Goal: Transaction & Acquisition: Purchase product/service

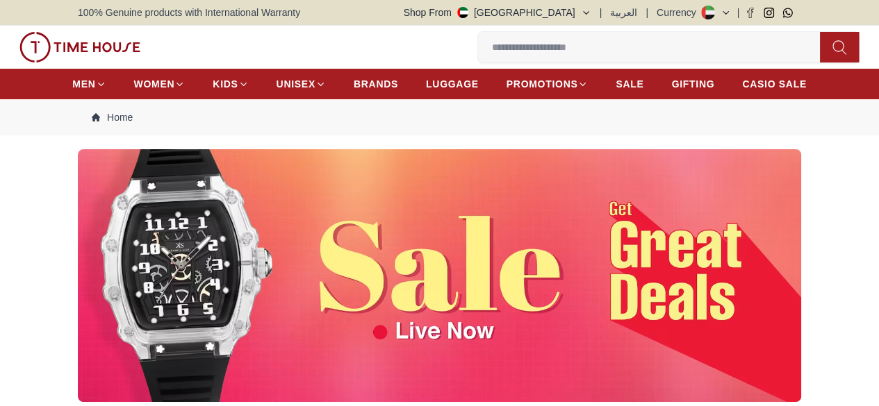
scroll to position [139, 0]
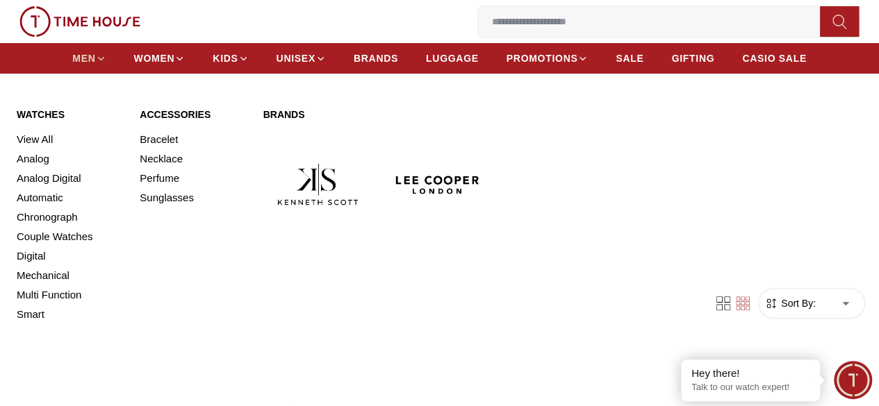
click at [92, 65] on span "MEN" at bounding box center [83, 58] width 23 height 14
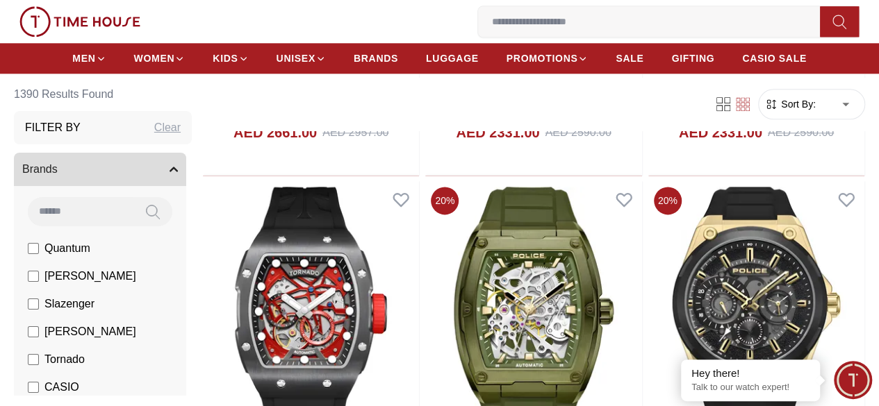
scroll to position [903, 0]
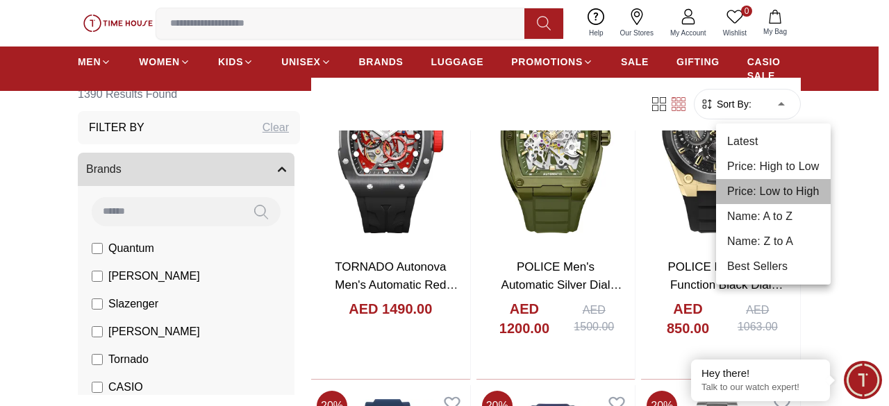
click at [774, 193] on li "Price: Low to High" at bounding box center [773, 191] width 115 height 25
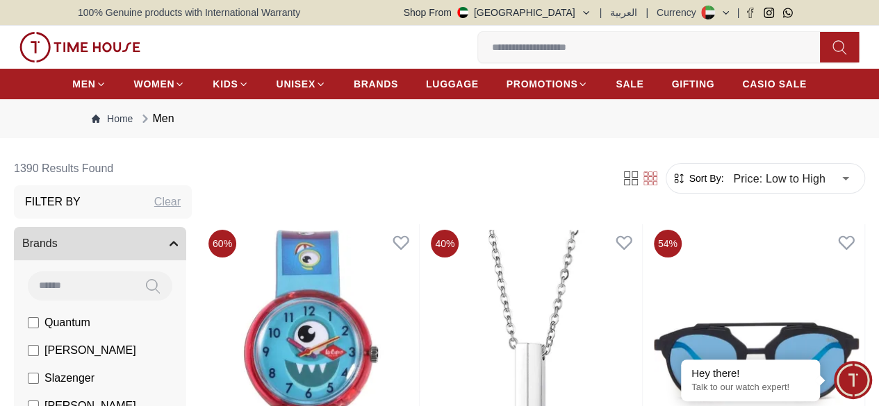
click at [181, 211] on div "Clear" at bounding box center [167, 202] width 26 height 17
type input "******"
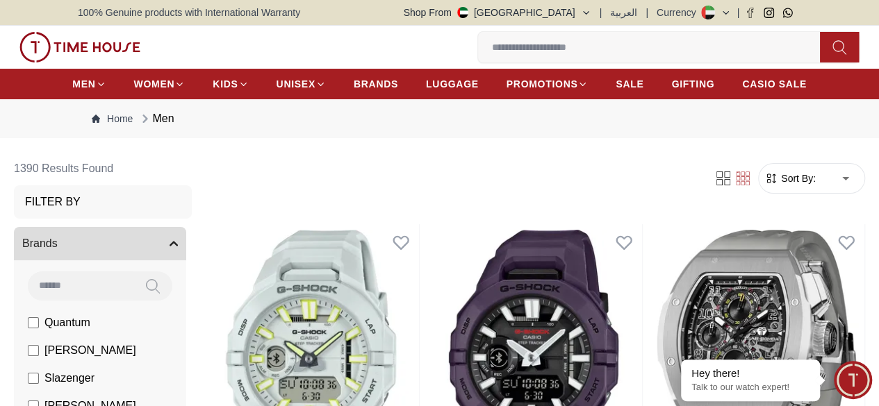
click at [192, 219] on div "Filter By" at bounding box center [103, 202] width 178 height 33
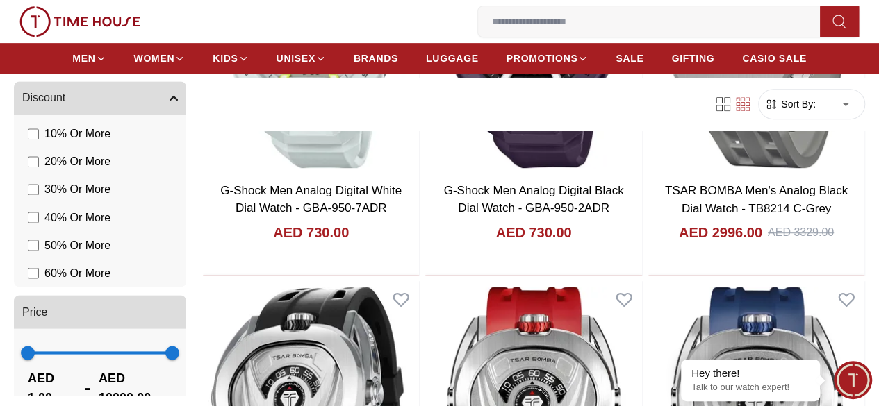
scroll to position [347, 0]
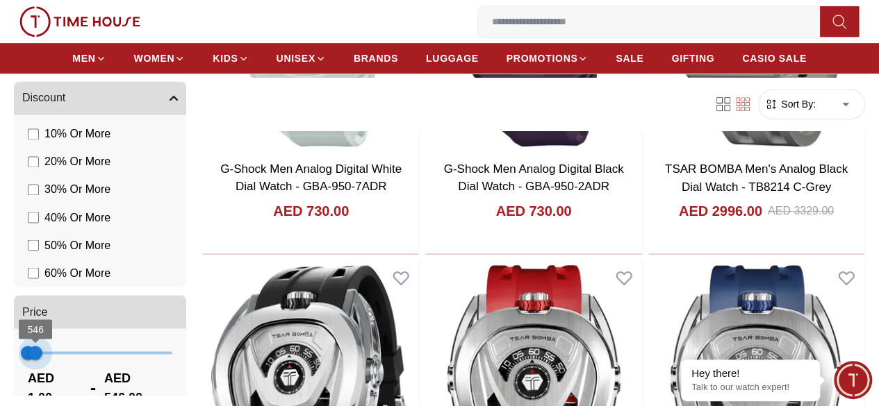
type input "***"
drag, startPoint x: 269, startPoint y: 338, endPoint x: 101, endPoint y: 332, distance: 168.3
click at [42, 346] on span "507" at bounding box center [35, 353] width 14 height 14
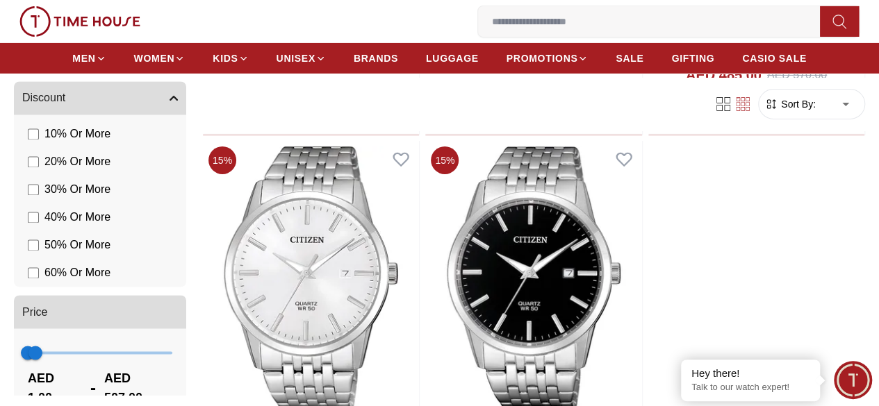
scroll to position [2432, 0]
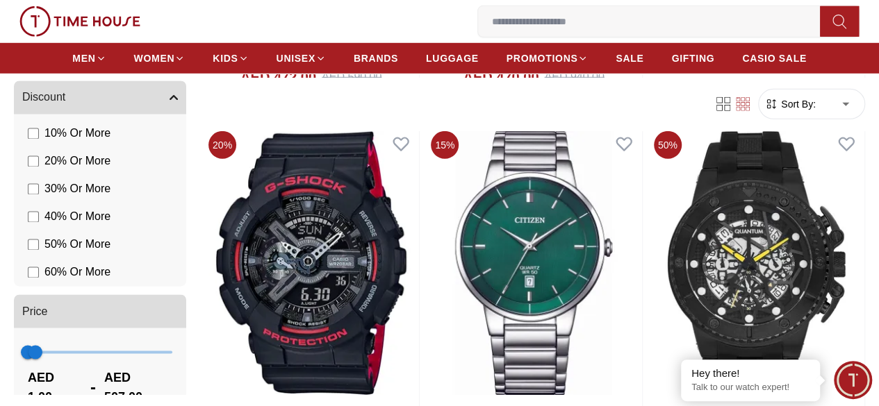
scroll to position [4725, 0]
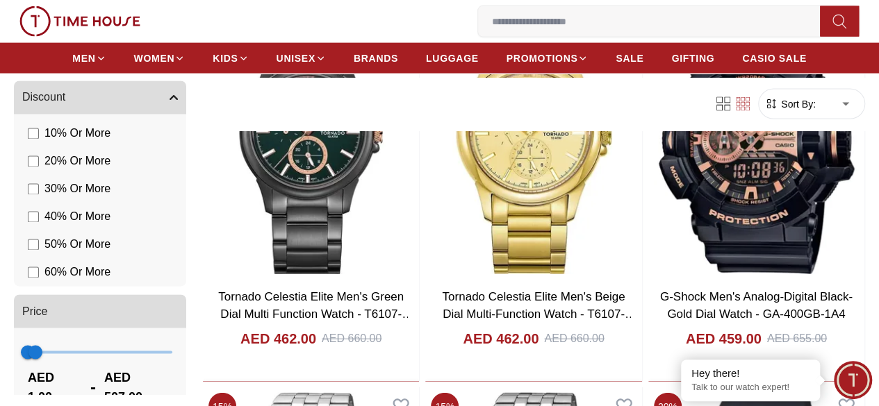
scroll to position [6810, 0]
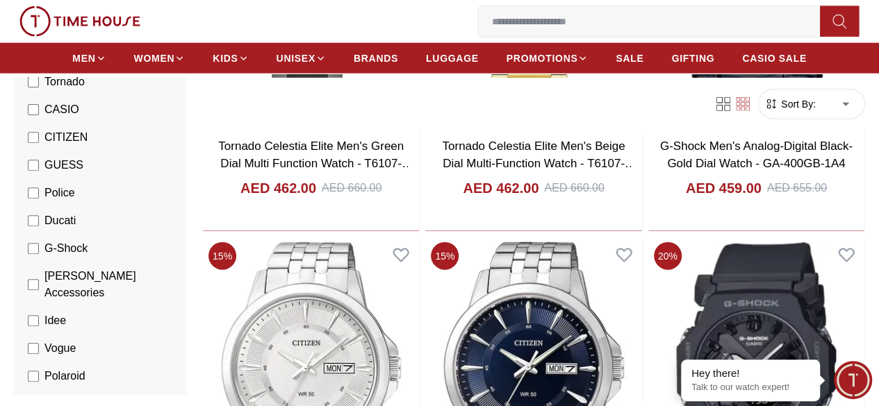
scroll to position [248, 0]
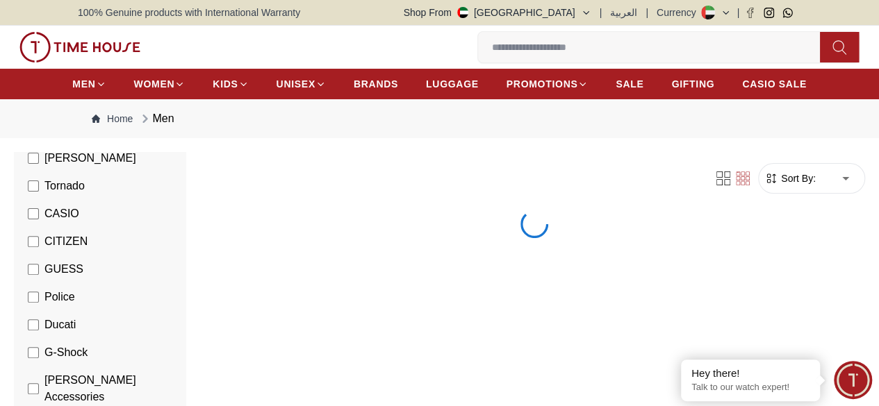
click at [99, 123] on icon "Breadcrumb" at bounding box center [96, 119] width 8 height 8
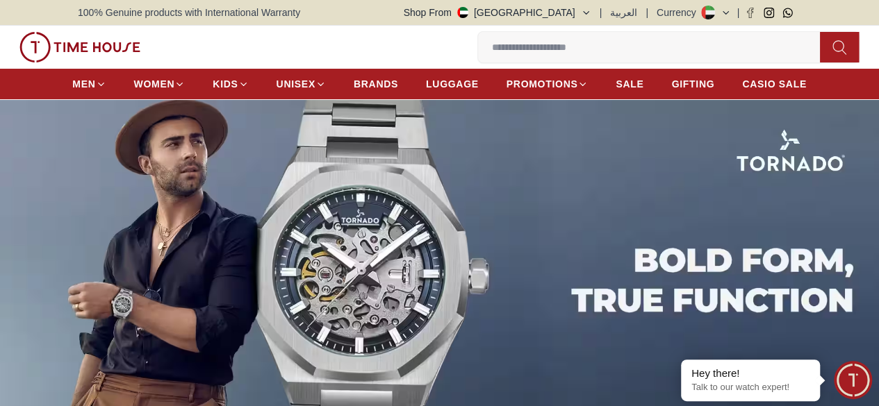
click at [97, 231] on img at bounding box center [439, 259] width 879 height 320
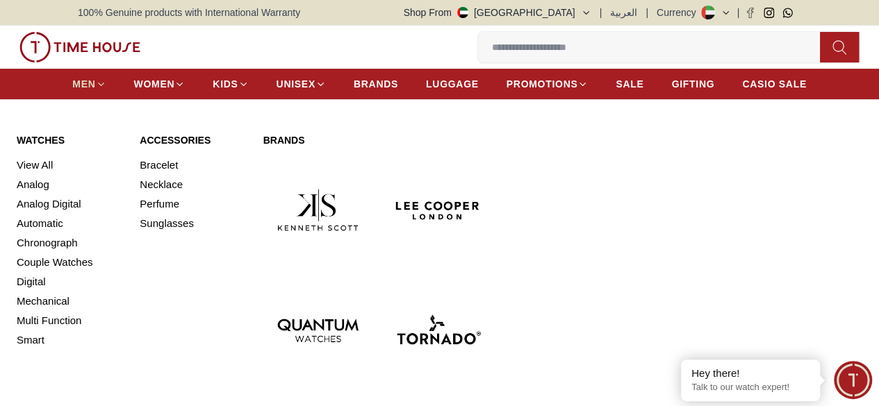
click at [95, 89] on span "MEN" at bounding box center [83, 84] width 23 height 14
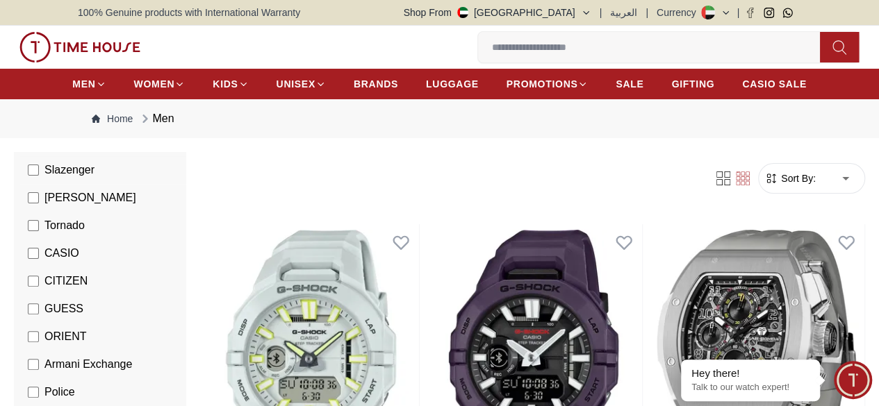
scroll to position [278, 0]
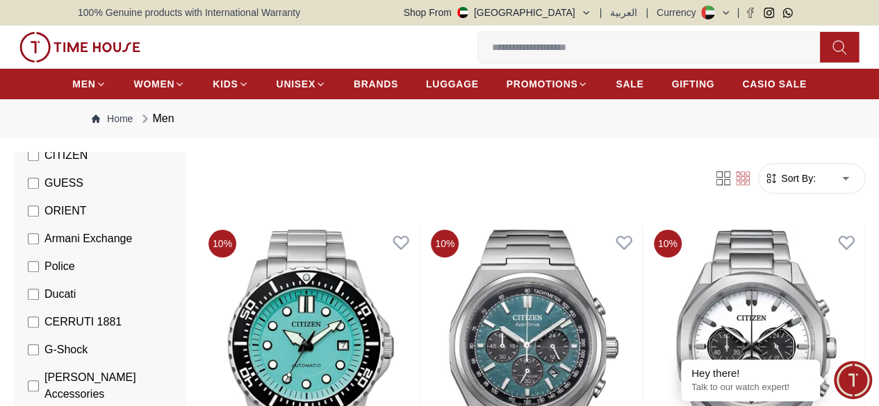
scroll to position [347, 0]
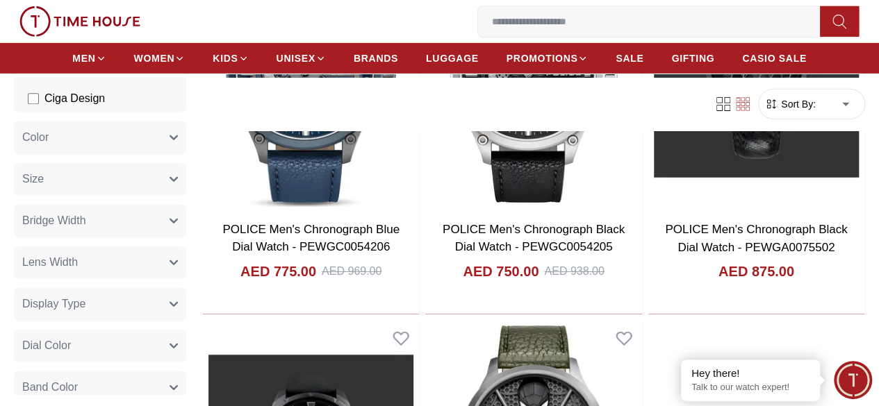
scroll to position [2293, 0]
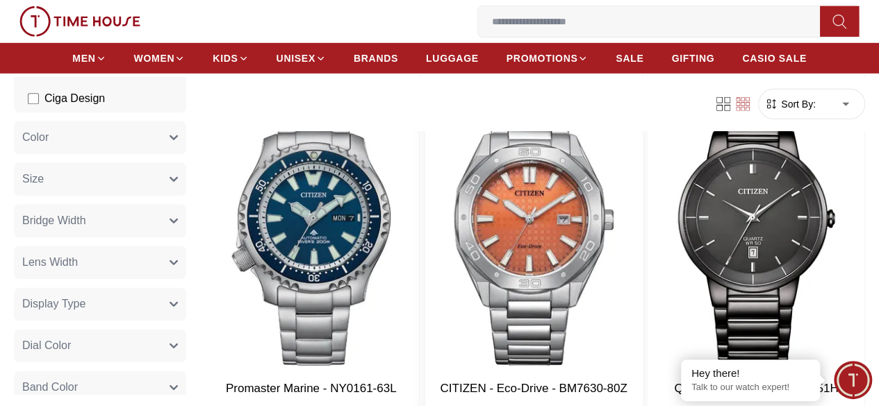
scroll to position [4794, 0]
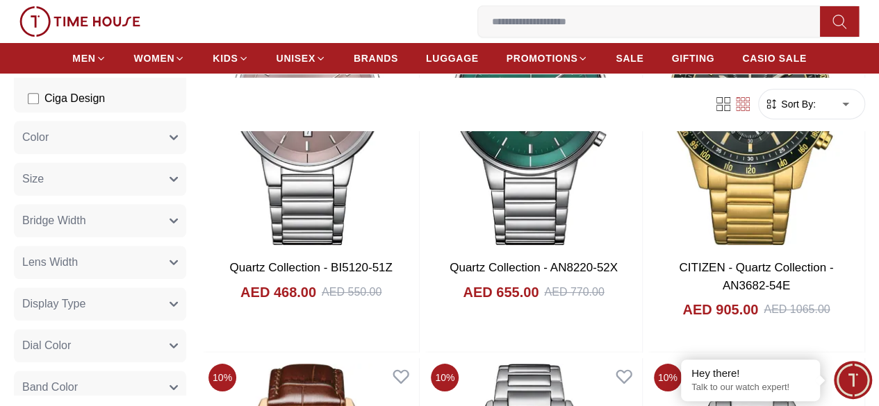
scroll to position [5211, 0]
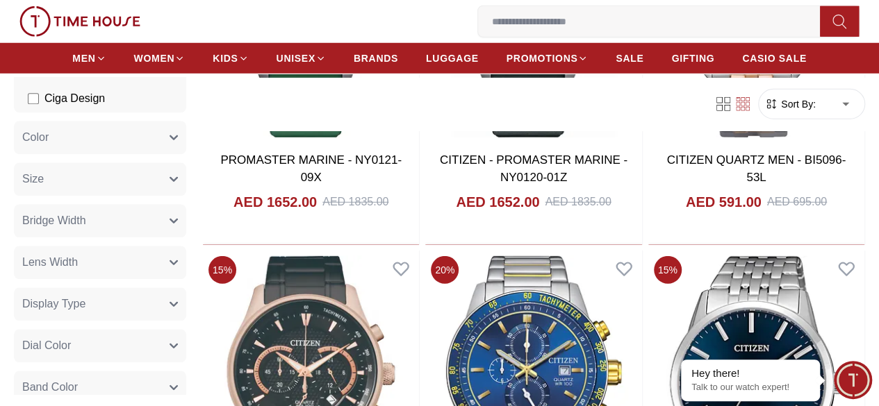
scroll to position [7226, 0]
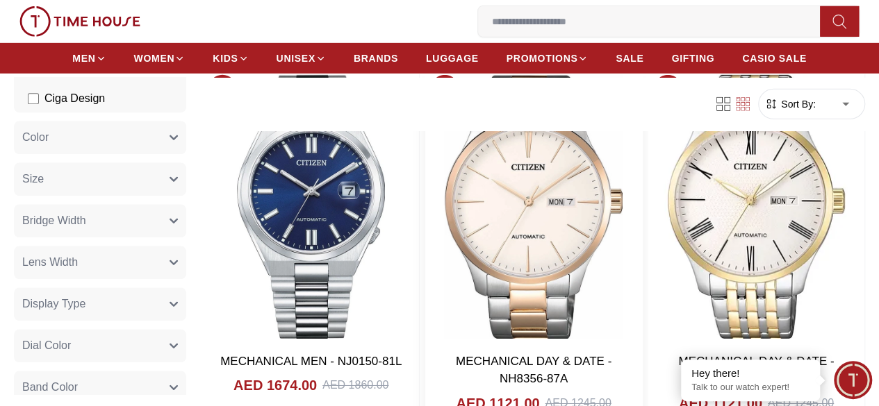
scroll to position [10006, 0]
